Goal: Check status: Check status

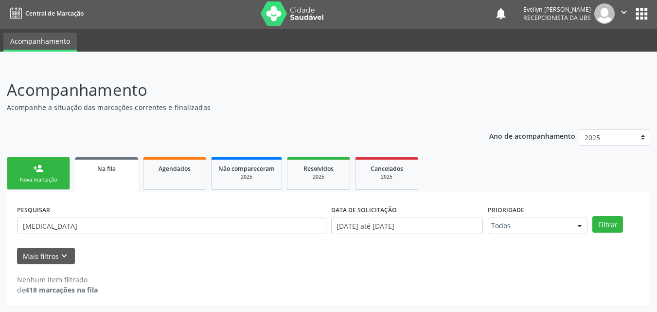
scroll to position [2, 0]
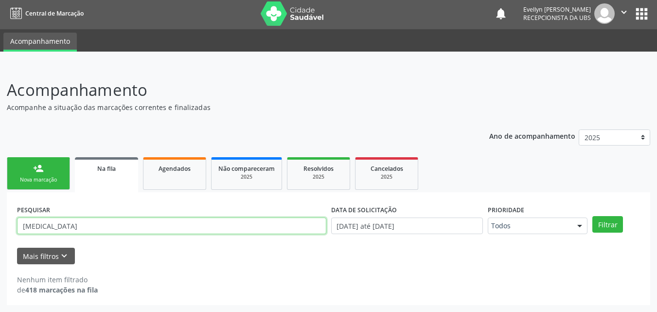
click at [53, 223] on input "[MEDICAL_DATA]" at bounding box center [171, 225] width 309 height 17
type input "[PERSON_NAME] belar"
click at [592, 216] on button "Filtrar" at bounding box center [607, 224] width 31 height 17
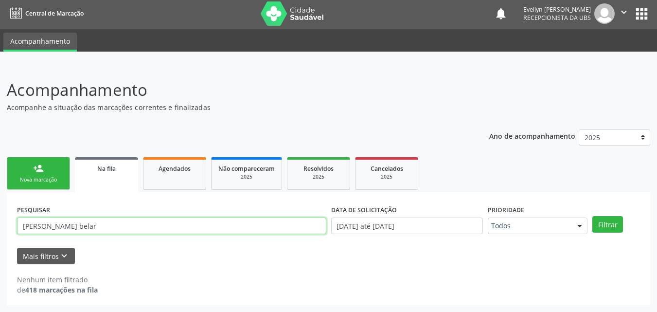
click at [49, 227] on input "[PERSON_NAME] belar" at bounding box center [171, 225] width 309 height 17
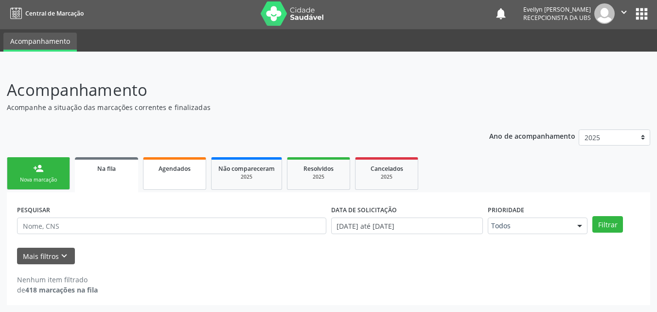
click at [185, 176] on link "Agendados" at bounding box center [174, 173] width 63 height 33
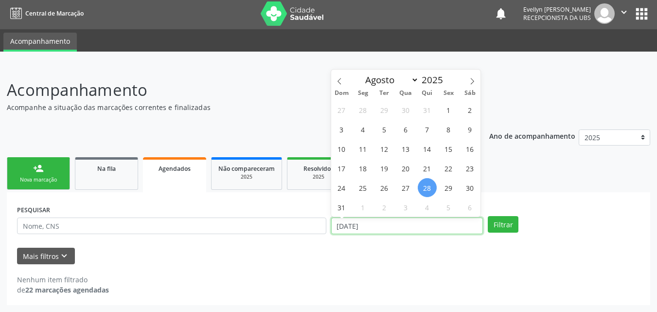
click at [357, 227] on input "[DATE]" at bounding box center [407, 225] width 152 height 17
click at [446, 113] on span "1" at bounding box center [448, 109] width 19 height 19
type input "[DATE]"
click at [474, 76] on span at bounding box center [472, 78] width 17 height 17
select select "8"
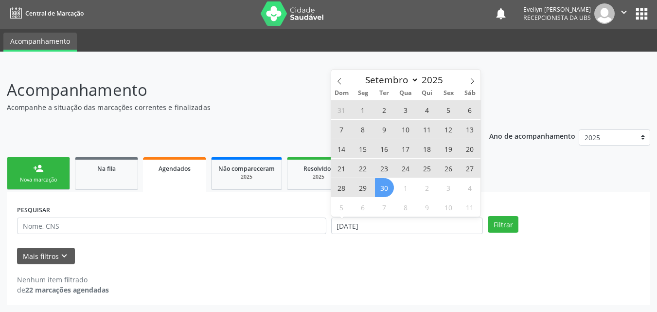
click at [375, 193] on span "30" at bounding box center [384, 187] width 19 height 19
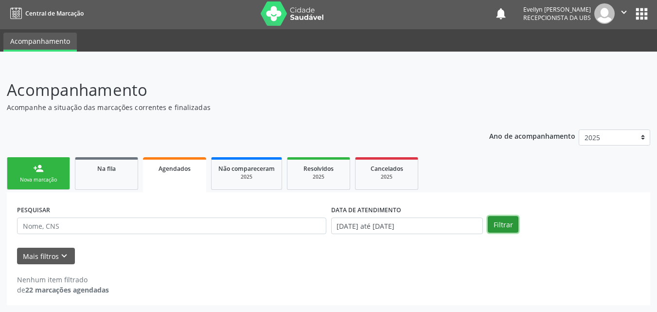
click at [499, 225] on button "Filtrar" at bounding box center [503, 224] width 31 height 17
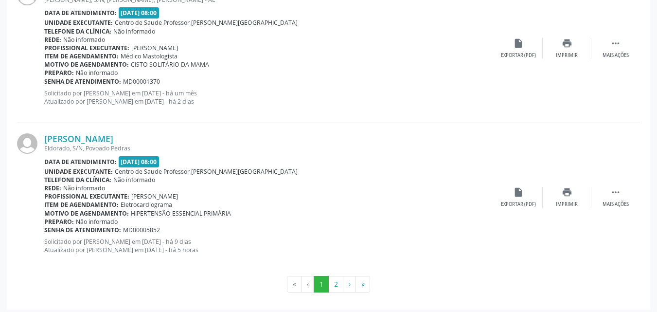
scroll to position [2257, 0]
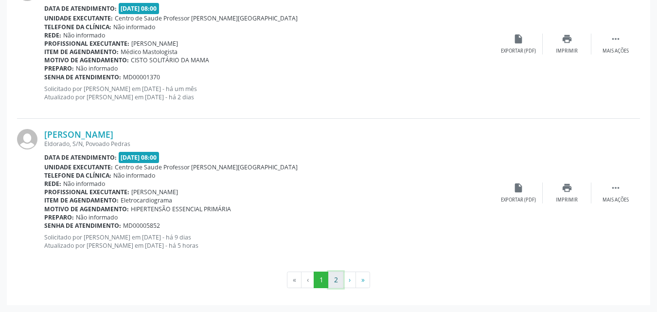
click at [335, 285] on button "2" at bounding box center [335, 279] width 15 height 17
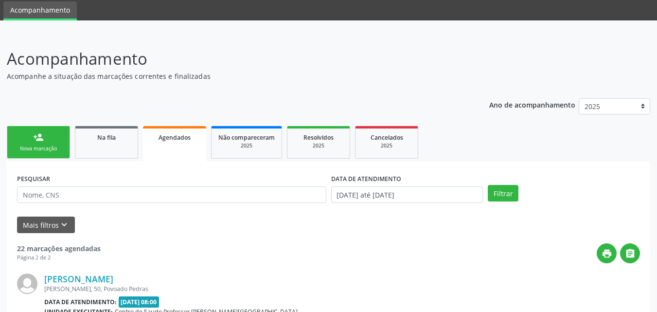
scroll to position [1069, 0]
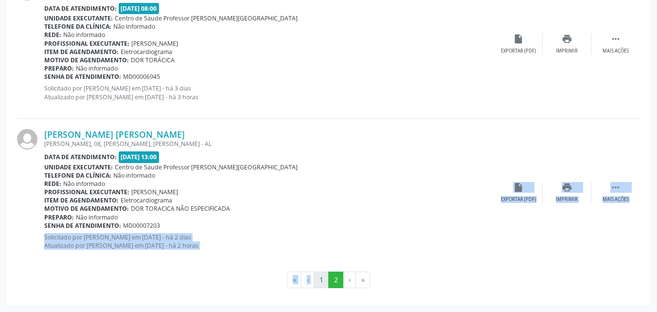
drag, startPoint x: 289, startPoint y: 239, endPoint x: 321, endPoint y: 278, distance: 50.1
click at [321, 278] on button "1" at bounding box center [321, 279] width 15 height 17
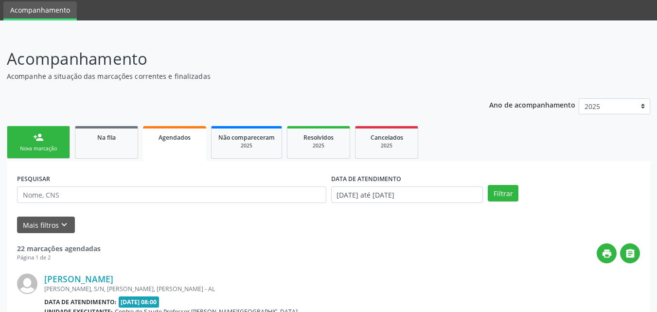
scroll to position [1131, 0]
